Goal: Information Seeking & Learning: Check status

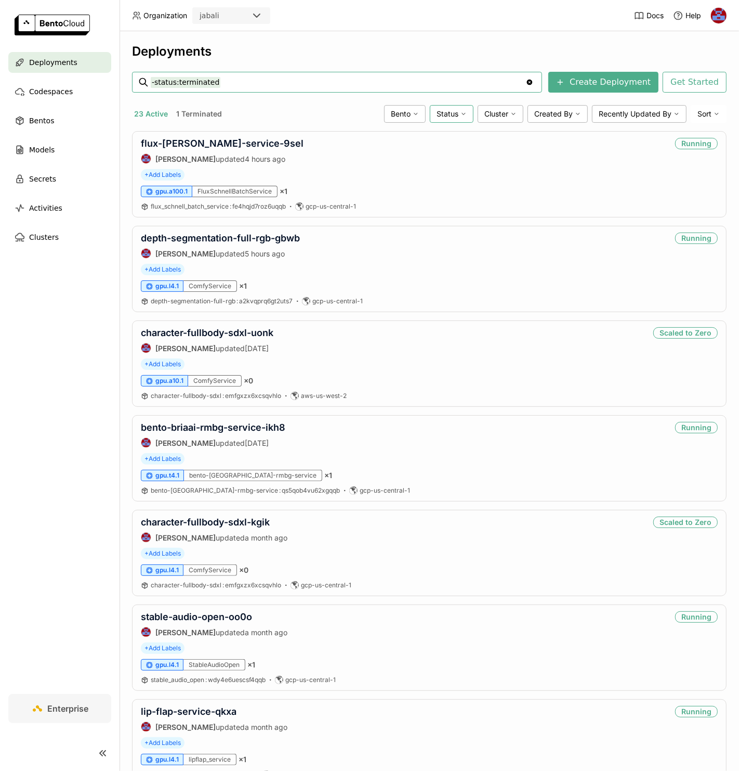
click at [439, 117] on span "Status" at bounding box center [448, 113] width 22 height 9
click at [396, 142] on div "Running" at bounding box center [411, 139] width 112 height 12
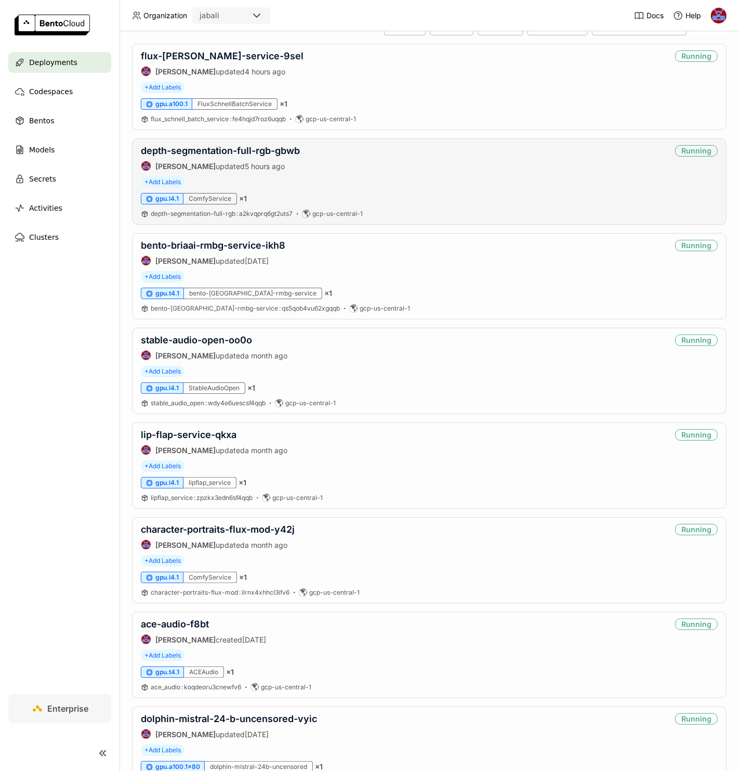
scroll to position [139, 0]
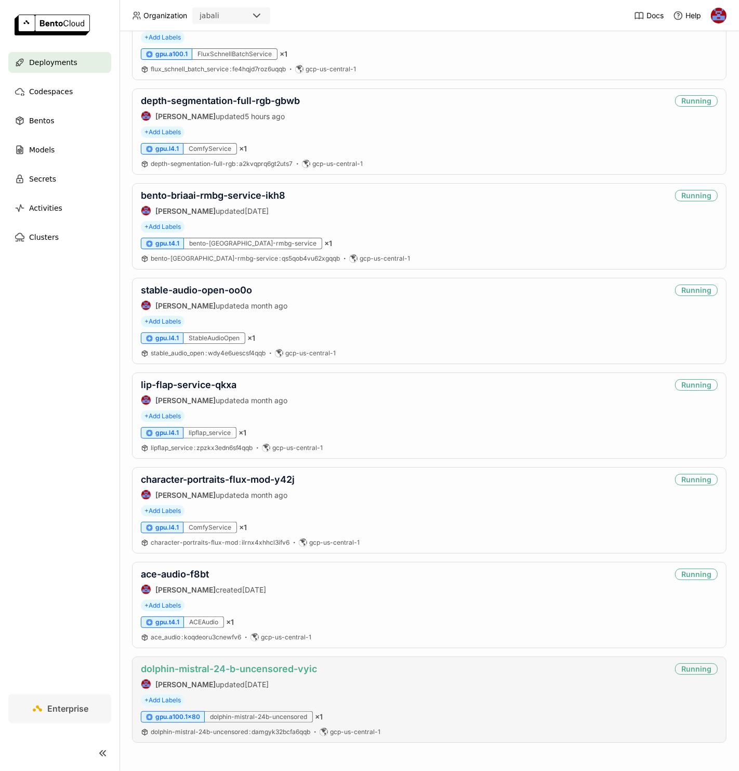
click at [302, 669] on link "dolphin-mistral-24-b-uncensored-vyic" at bounding box center [229, 668] width 176 height 11
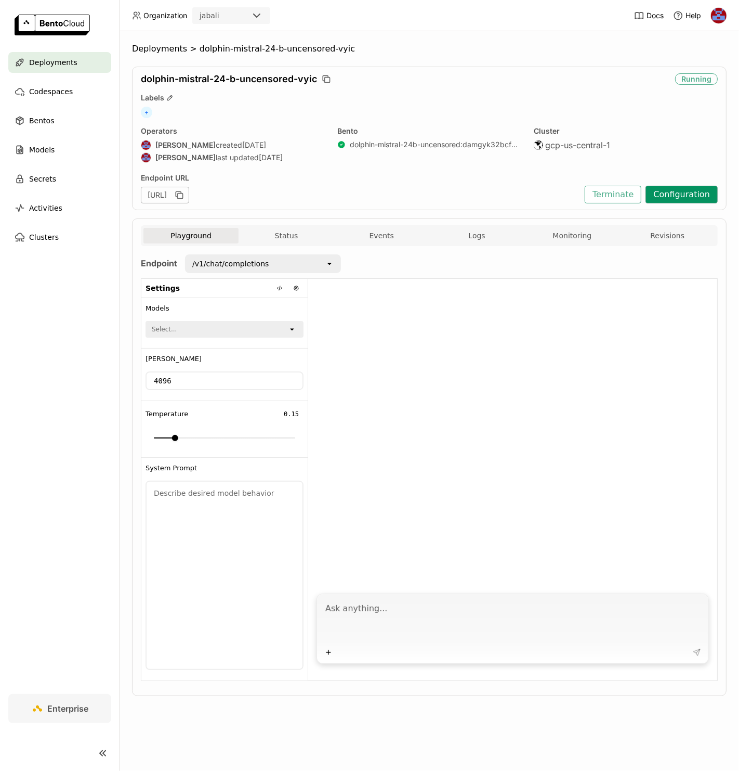
click at [673, 189] on button "Configuration" at bounding box center [682, 195] width 72 height 18
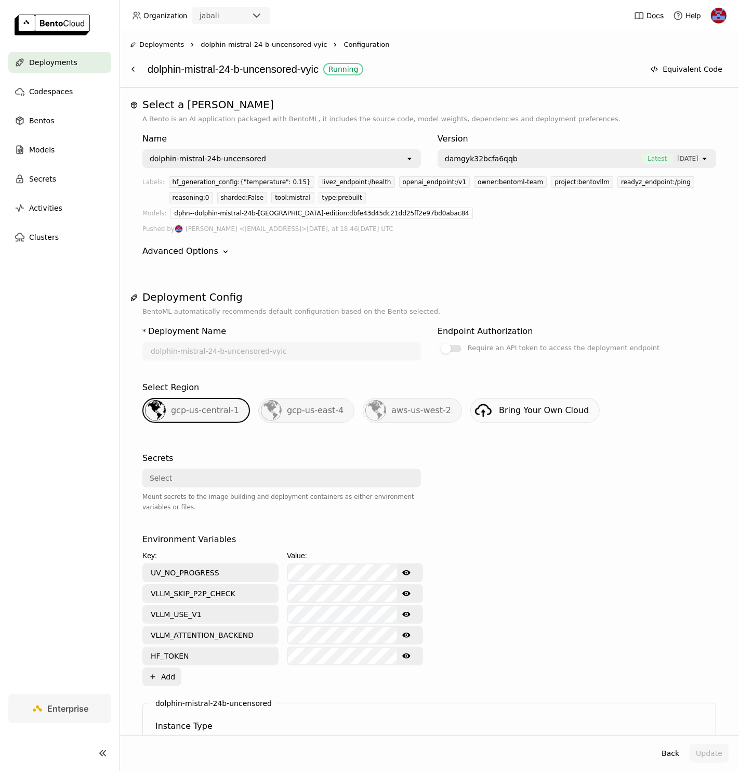
click at [298, 44] on span "dolphin-mistral-24-b-uncensored-vyic" at bounding box center [264, 45] width 126 height 10
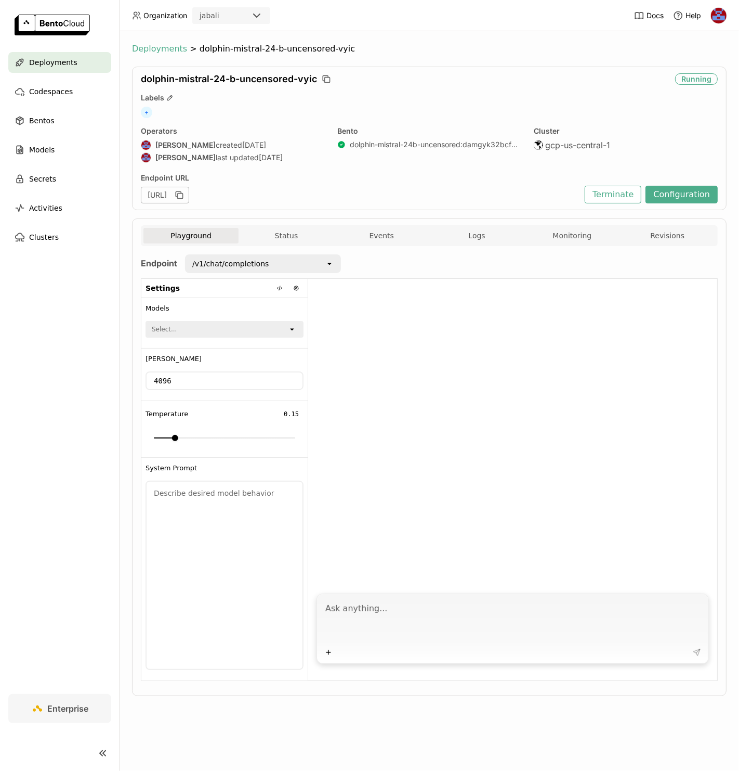
click at [178, 51] on span "Deployments" at bounding box center [159, 49] width 55 height 10
